Goal: Information Seeking & Learning: Check status

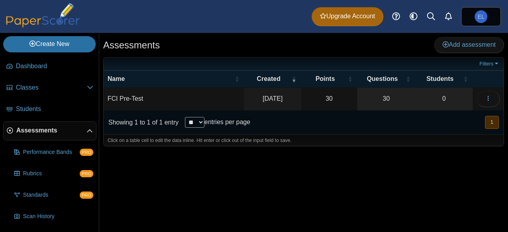
click at [33, 133] on span "Assessments" at bounding box center [51, 130] width 70 height 9
click at [151, 100] on td "FCI Pre-Test" at bounding box center [174, 99] width 140 height 23
click at [348, 158] on div "Assessments Add assessment 30 0" at bounding box center [303, 132] width 409 height 199
click at [482, 92] on button "button" at bounding box center [487, 99] width 23 height 16
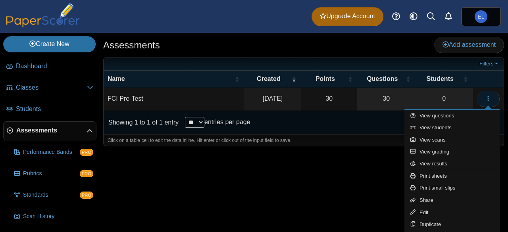
click at [482, 92] on button "button" at bounding box center [487, 99] width 23 height 16
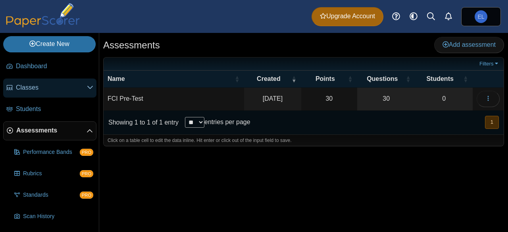
click at [36, 90] on span "Classes" at bounding box center [51, 87] width 71 height 9
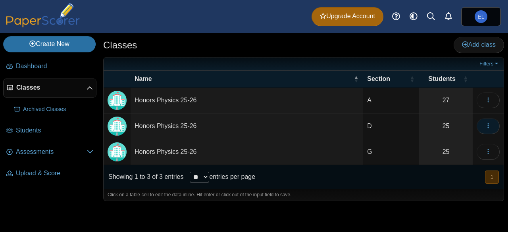
click at [494, 122] on button "button" at bounding box center [487, 126] width 23 height 16
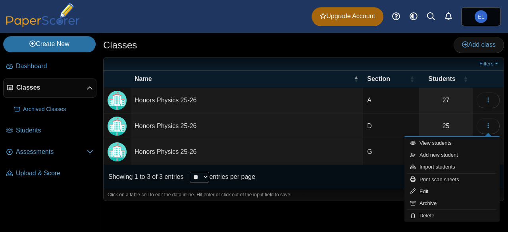
click at [233, 221] on div "Classes Add class Filters A 27" at bounding box center [303, 132] width 409 height 199
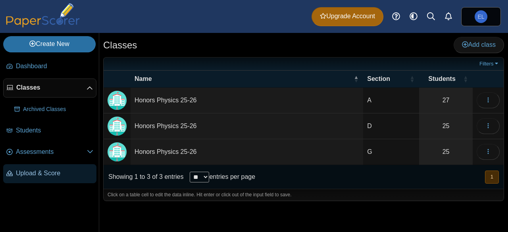
click at [28, 176] on span "Upload & Score" at bounding box center [54, 173] width 77 height 9
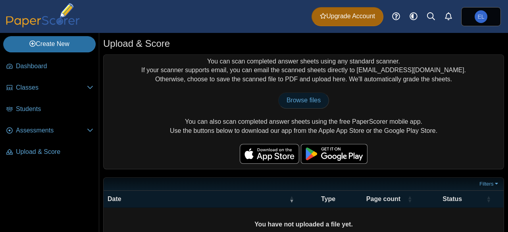
click at [295, 101] on span "Browse files" at bounding box center [303, 100] width 34 height 7
type input "**********"
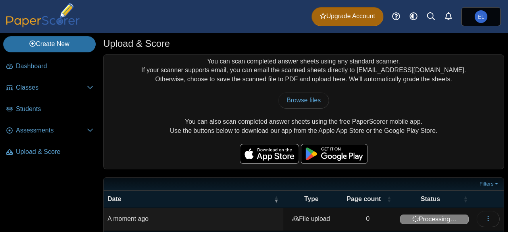
scroll to position [28, 0]
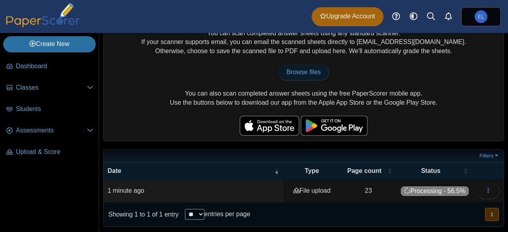
click at [315, 75] on span "Browse files" at bounding box center [303, 72] width 34 height 7
type input "**********"
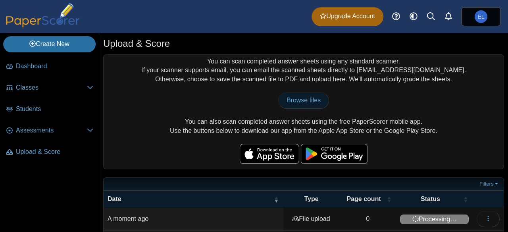
click at [302, 100] on span "Browse files" at bounding box center [303, 100] width 34 height 7
type input "**********"
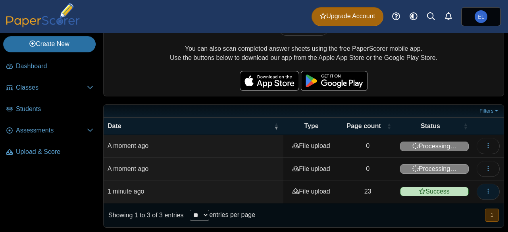
click at [486, 190] on button "button" at bounding box center [487, 192] width 23 height 16
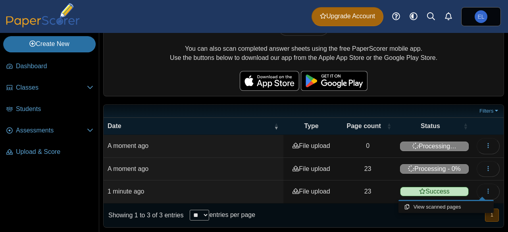
click at [346, 213] on div "Showing 1 to 3 of 3 entries ** ** ** *** entries per page « Prev 1 Next »" at bounding box center [304, 215] width 400 height 24
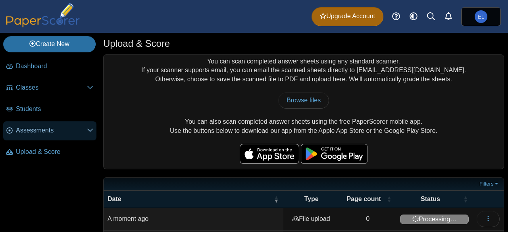
click at [86, 130] on span "Assessments" at bounding box center [51, 130] width 71 height 9
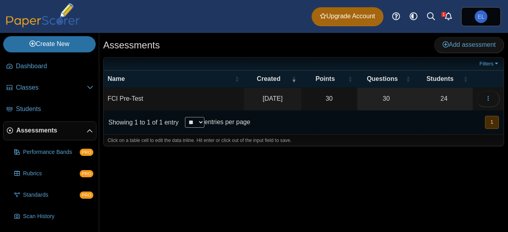
scroll to position [41, 0]
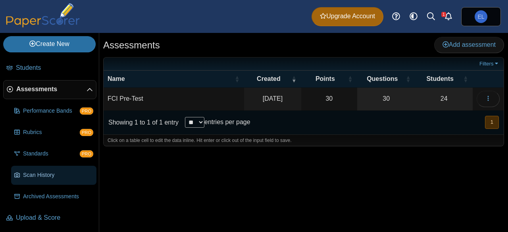
click at [49, 176] on span "Scan History" at bounding box center [58, 175] width 70 height 8
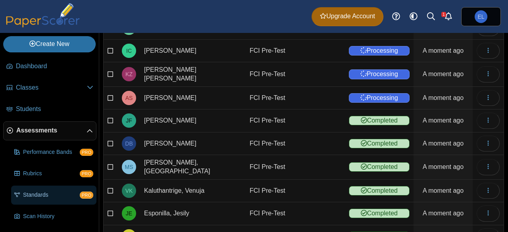
scroll to position [41, 0]
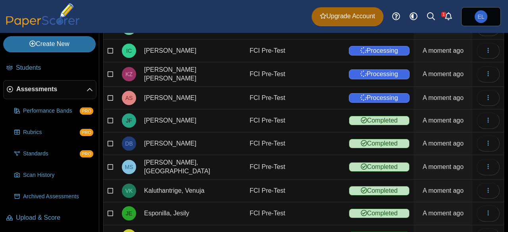
click at [42, 89] on span "Assessments" at bounding box center [51, 89] width 70 height 9
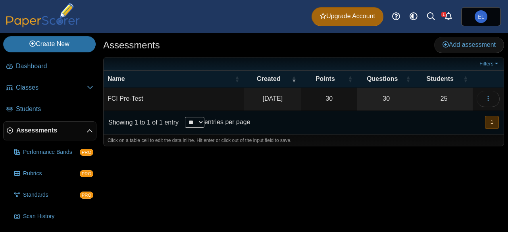
click at [158, 95] on td "FCI Pre-Test" at bounding box center [174, 99] width 140 height 23
click at [331, 188] on div "Assessments Add assessment 30" at bounding box center [303, 132] width 409 height 199
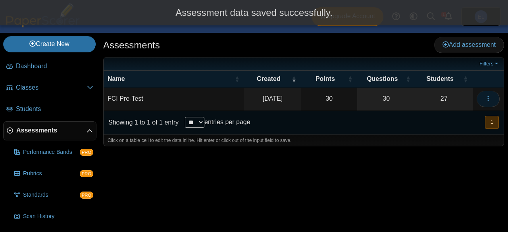
click at [486, 99] on icon "button" at bounding box center [488, 98] width 6 height 6
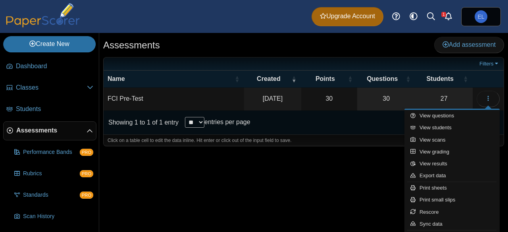
click at [292, 193] on div "Assessments Add assessment 30" at bounding box center [303, 132] width 409 height 199
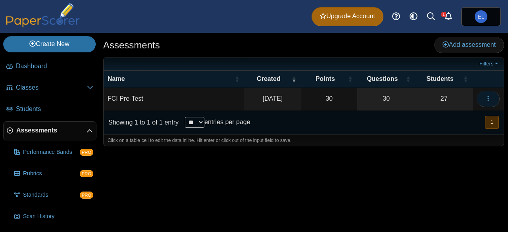
click at [483, 100] on button "button" at bounding box center [487, 99] width 23 height 16
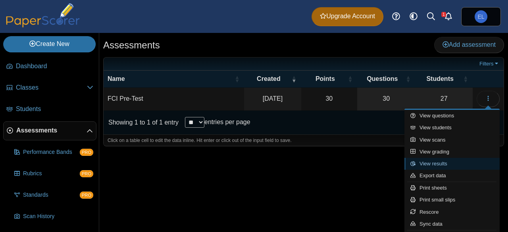
click at [441, 165] on link "View results" at bounding box center [451, 164] width 95 height 12
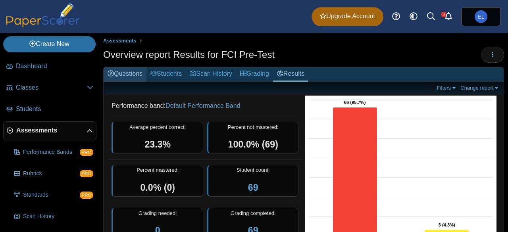
click at [132, 73] on link "Questions" at bounding box center [125, 74] width 43 height 15
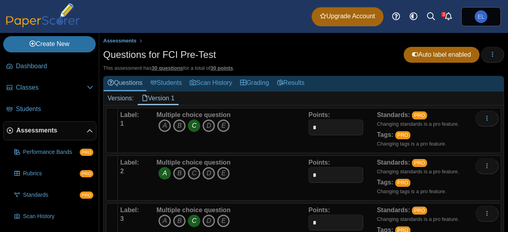
scroll to position [11, 0]
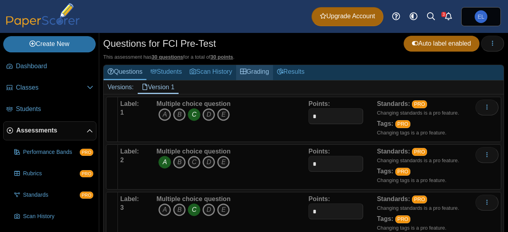
click at [252, 71] on link "Grading" at bounding box center [254, 72] width 37 height 15
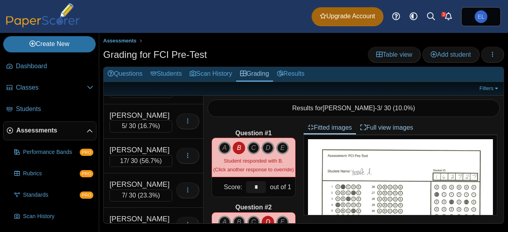
scroll to position [655, 0]
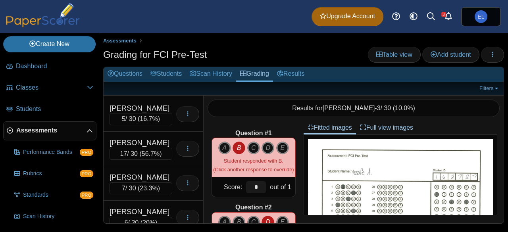
click at [106, 132] on div "Finn, Madelyn 17 / 30 ( 56.7% ) Loading…" at bounding box center [154, 149] width 100 height 35
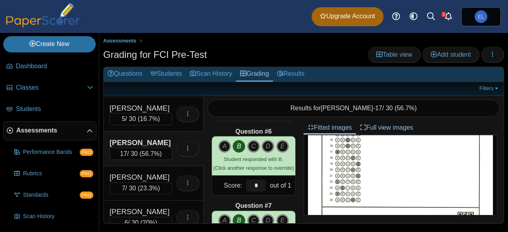
scroll to position [0, 0]
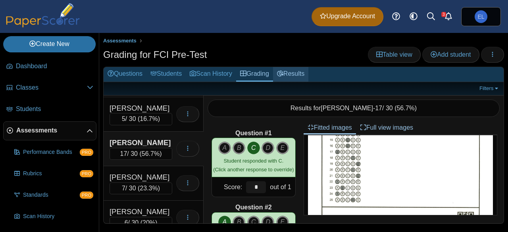
click at [303, 76] on link "Results" at bounding box center [290, 74] width 35 height 15
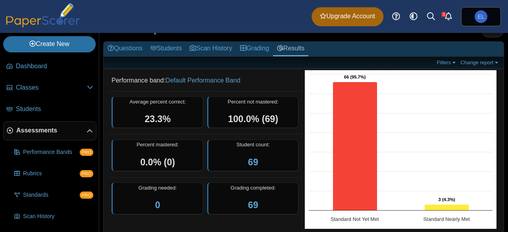
scroll to position [29, 0]
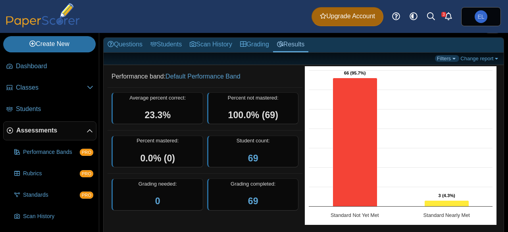
click at [442, 56] on link "Filters" at bounding box center [447, 58] width 24 height 7
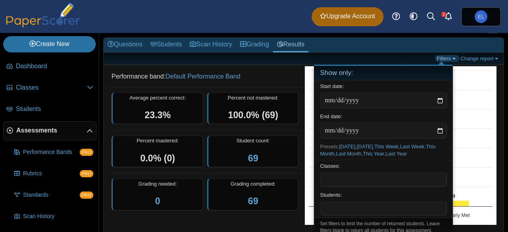
click at [442, 56] on link "Filters" at bounding box center [447, 58] width 24 height 7
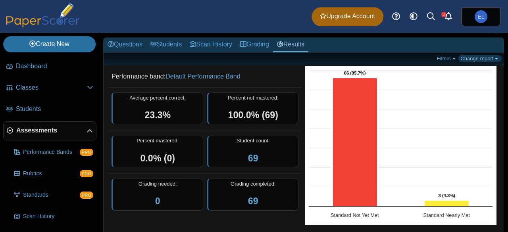
click at [464, 58] on link "Change report" at bounding box center [479, 58] width 43 height 7
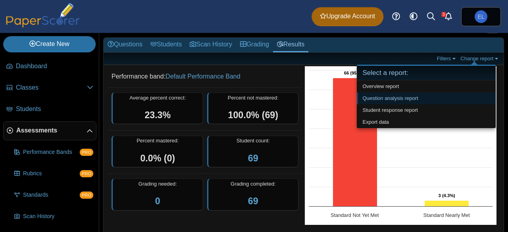
click at [390, 97] on link "Question analysis report" at bounding box center [426, 98] width 139 height 12
